Goal: Navigation & Orientation: Find specific page/section

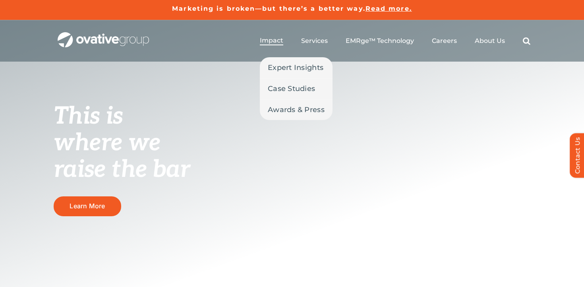
click at [278, 43] on span "Impact" at bounding box center [271, 41] width 23 height 8
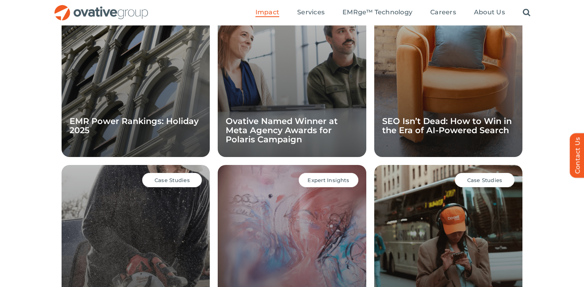
scroll to position [622, 0]
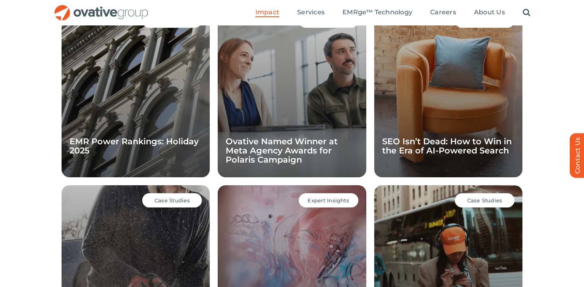
click at [479, 126] on div "Expert Insights SEO Isn’t Dead: How to Win in the Era of AI-Powered Search" at bounding box center [448, 92] width 148 height 172
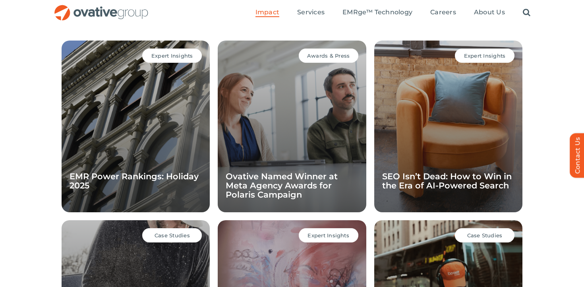
scroll to position [587, 0]
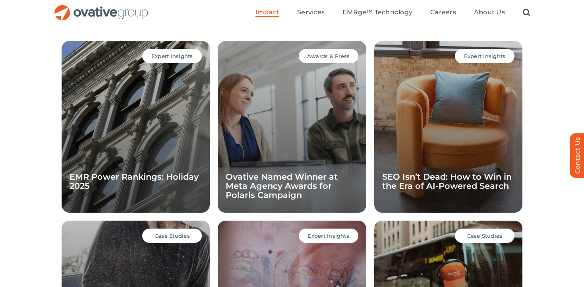
click at [475, 64] on div "Expert Insights SEO Isn’t Dead: How to Win in the Era of AI-Powered Search" at bounding box center [448, 127] width 148 height 172
click at [475, 60] on div "Expert Insights" at bounding box center [485, 56] width 60 height 14
drag, startPoint x: 475, startPoint y: 62, endPoint x: 472, endPoint y: 73, distance: 11.1
click at [475, 66] on div "Expert Insights SEO Isn’t Dead: How to Win in the Era of AI-Powered Search" at bounding box center [448, 127] width 148 height 172
click at [460, 124] on div "Expert Insights SEO Isn’t Dead: How to Win in the Era of AI-Powered Search" at bounding box center [448, 127] width 148 height 172
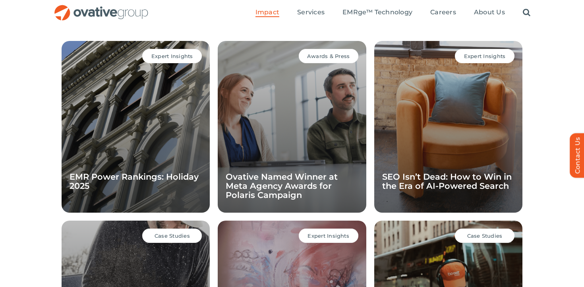
click at [446, 157] on div "Expert Insights SEO Isn’t Dead: How to Win in the Era of AI-Powered Search" at bounding box center [448, 127] width 148 height 172
click at [440, 157] on div "Expert Insights SEO Isn’t Dead: How to Win in the Era of AI-Powered Search" at bounding box center [448, 127] width 148 height 172
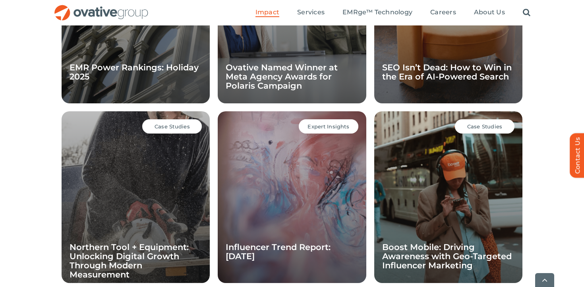
scroll to position [764, 0]
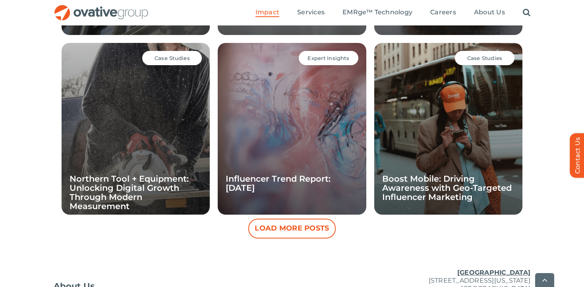
click at [474, 61] on span "Case Studies" at bounding box center [484, 58] width 35 height 6
click at [426, 147] on div "Case Studies Boost Mobile: Driving Awareness with Geo-Targeted Influencer Marke…" at bounding box center [448, 129] width 148 height 172
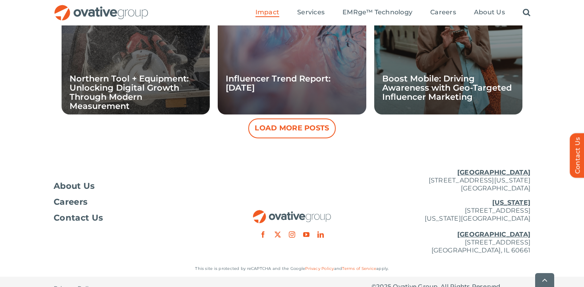
scroll to position [865, 0]
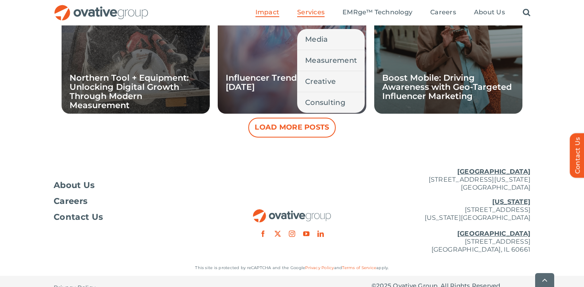
click at [310, 9] on span "Services" at bounding box center [310, 12] width 27 height 8
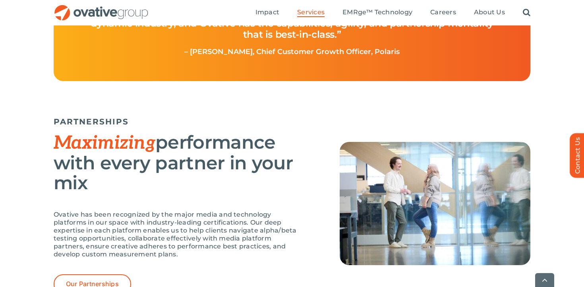
scroll to position [1591, 0]
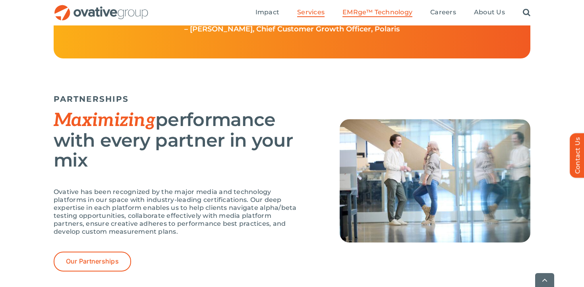
click at [364, 10] on span "EMRge™ Technology" at bounding box center [378, 12] width 70 height 8
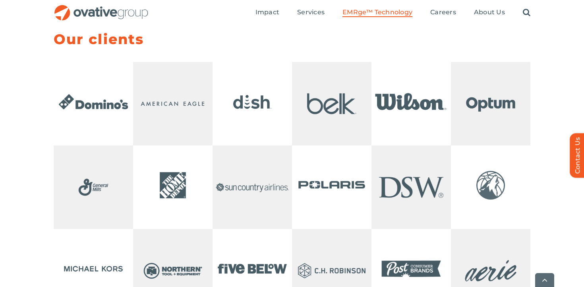
scroll to position [1596, 0]
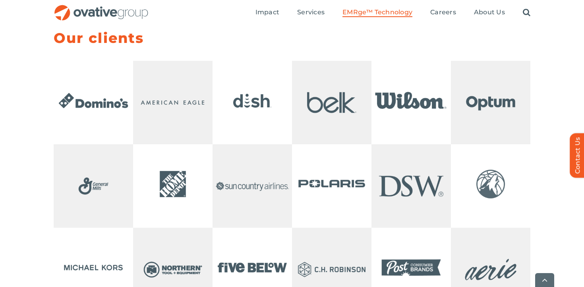
click at [407, 130] on img at bounding box center [411, 100] width 79 height 79
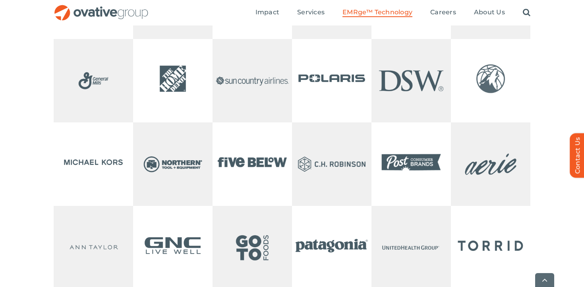
scroll to position [1703, 0]
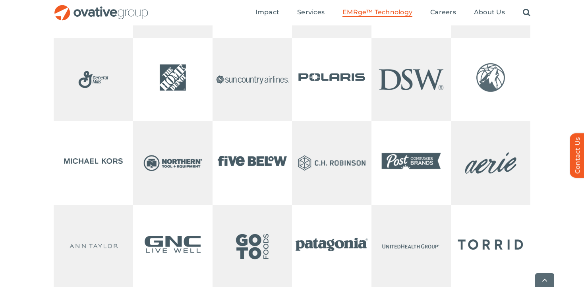
click at [494, 108] on img at bounding box center [490, 77] width 79 height 79
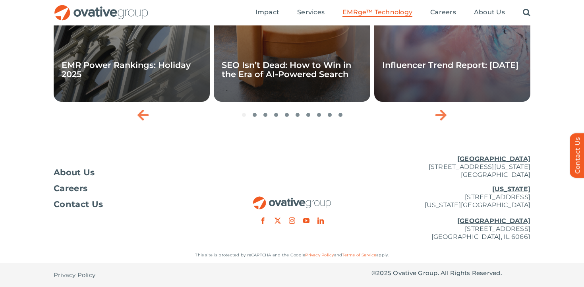
scroll to position [2649, 0]
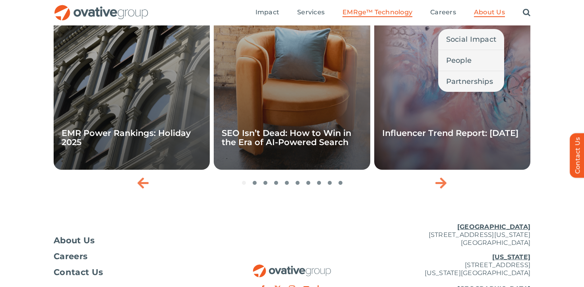
click at [487, 10] on span "About Us" at bounding box center [489, 12] width 31 height 8
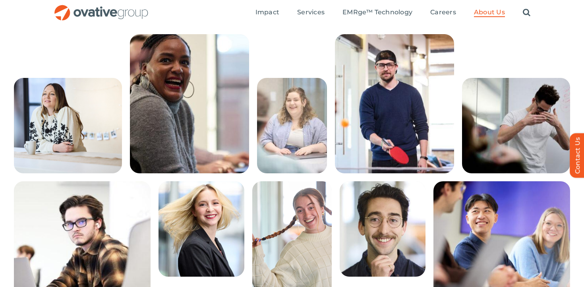
scroll to position [1281, 0]
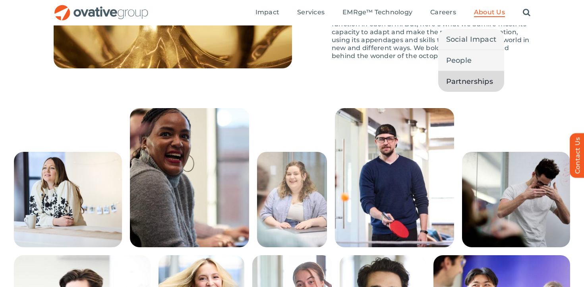
click at [478, 80] on span "Partnerships" at bounding box center [469, 81] width 47 height 11
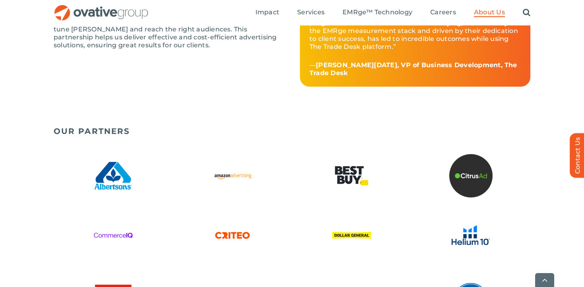
scroll to position [1162, 0]
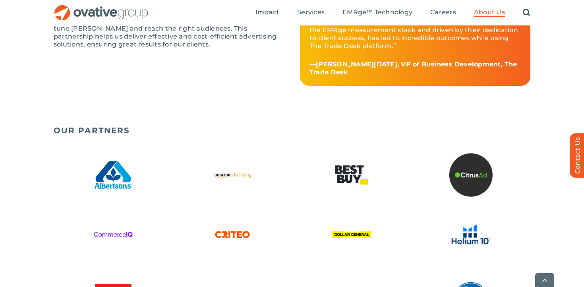
click at [107, 165] on img at bounding box center [113, 175] width 44 height 44
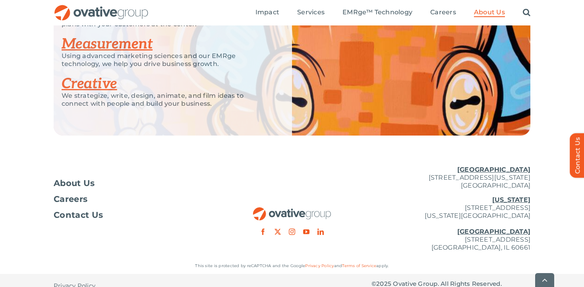
scroll to position [1798, 0]
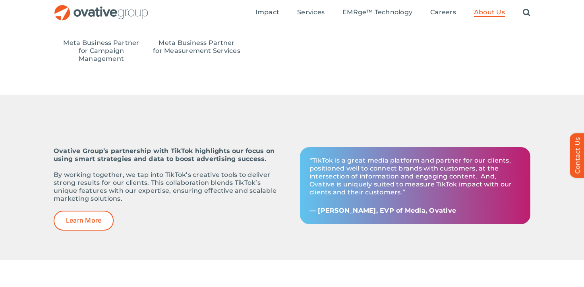
scroll to position [787, 0]
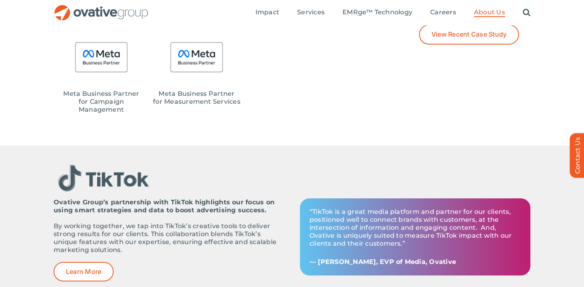
click at [82, 17] on img "OG_Full_horizontal_RGB" at bounding box center [101, 13] width 95 height 16
